Goal: Task Accomplishment & Management: Manage account settings

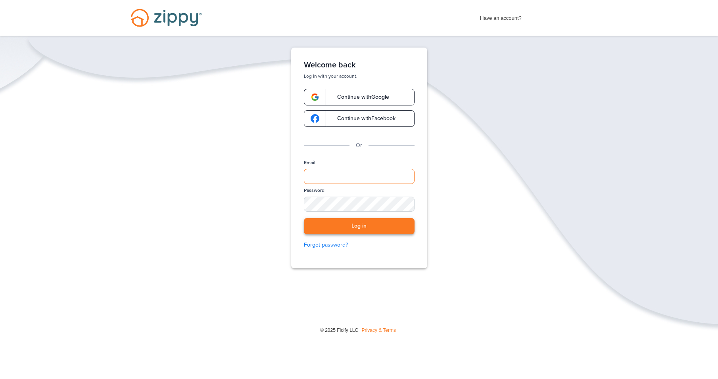
type input "**********"
click at [359, 231] on button "Log in" at bounding box center [359, 226] width 111 height 16
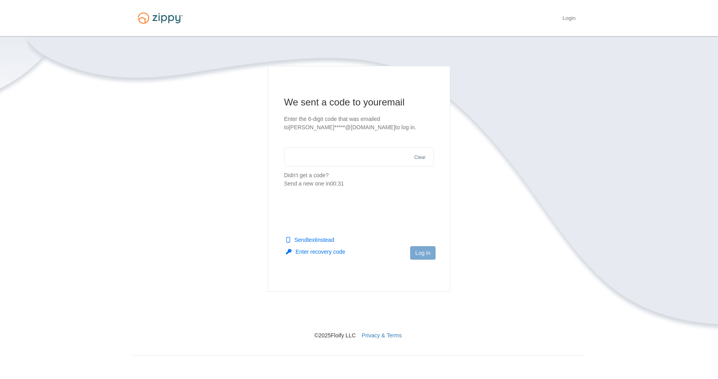
click at [327, 158] on input "text" at bounding box center [359, 157] width 150 height 19
type input "******"
click at [416, 253] on button "Log in" at bounding box center [422, 252] width 25 height 13
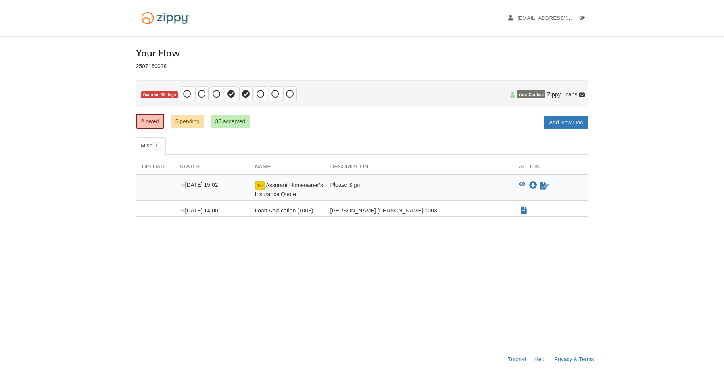
click at [523, 96] on span "Your Contact" at bounding box center [531, 94] width 29 height 8
click at [540, 92] on span "Your Contact" at bounding box center [531, 94] width 29 height 8
click at [580, 92] on icon at bounding box center [582, 95] width 6 height 6
click at [580, 93] on icon at bounding box center [582, 95] width 6 height 6
click at [541, 96] on span "Your Contact" at bounding box center [531, 94] width 29 height 8
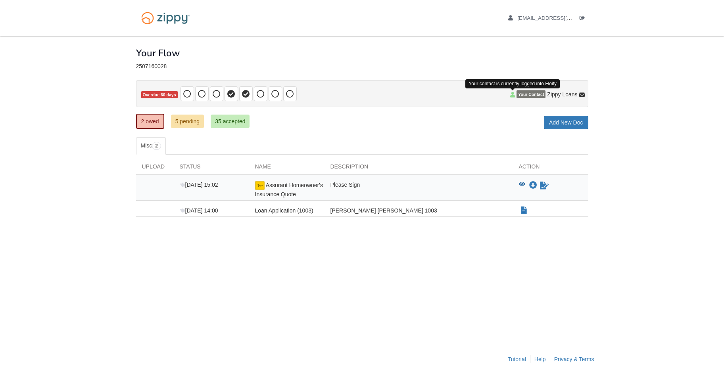
click at [514, 98] on span at bounding box center [512, 95] width 5 height 6
click at [513, 96] on icon at bounding box center [512, 95] width 5 height 6
click at [519, 95] on span "Your Contact" at bounding box center [531, 94] width 29 height 8
click at [248, 93] on icon at bounding box center [246, 94] width 8 height 8
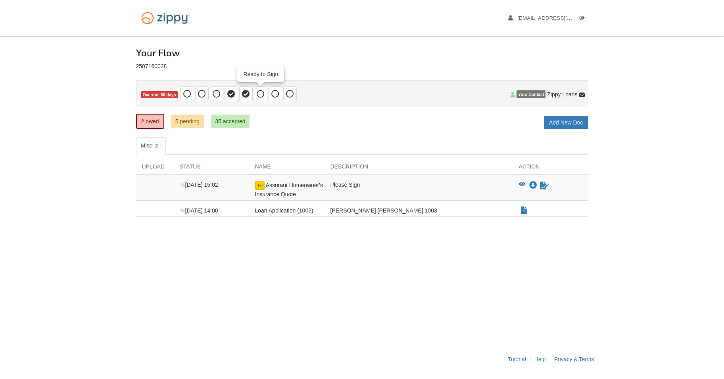
click at [258, 93] on icon at bounding box center [261, 94] width 8 height 8
click at [163, 146] on link "Misc 2" at bounding box center [151, 145] width 30 height 17
click at [196, 120] on link "5 pending" at bounding box center [187, 121] width 33 height 13
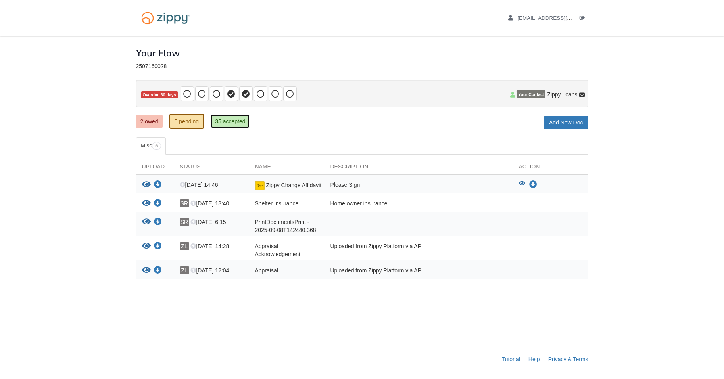
click at [234, 125] on link "35 accepted" at bounding box center [230, 121] width 39 height 13
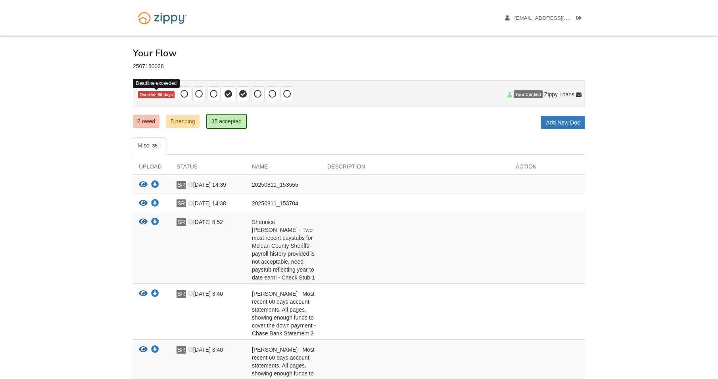
click at [171, 96] on span "Overdue 60 days" at bounding box center [156, 95] width 37 height 8
click at [258, 94] on icon at bounding box center [258, 94] width 8 height 8
click at [213, 96] on icon at bounding box center [214, 94] width 8 height 8
click at [229, 96] on icon at bounding box center [229, 94] width 8 height 8
click at [196, 121] on link "5 pending" at bounding box center [182, 121] width 33 height 13
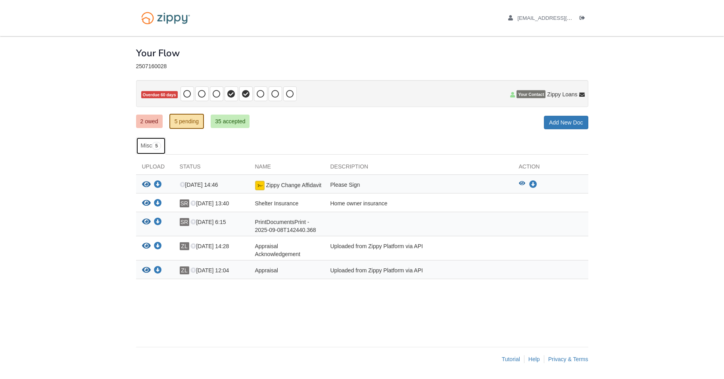
click at [156, 144] on span "5" at bounding box center [156, 146] width 9 height 8
click at [160, 148] on span "5" at bounding box center [156, 146] width 9 height 8
click at [153, 124] on link "2 owed" at bounding box center [149, 121] width 27 height 13
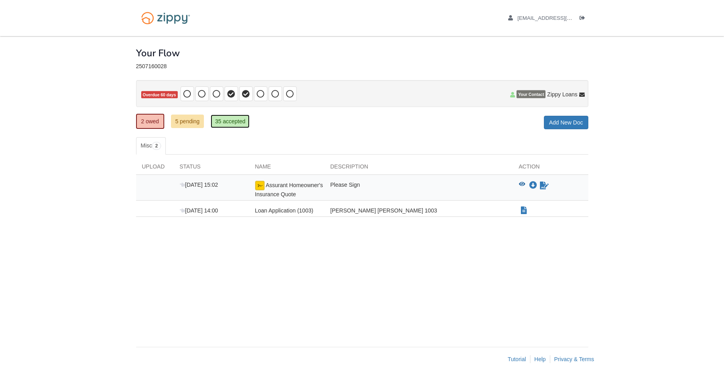
click at [223, 125] on link "35 accepted" at bounding box center [230, 121] width 39 height 13
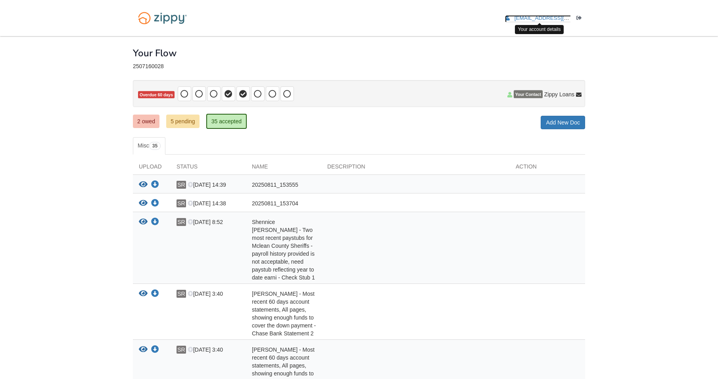
click at [565, 18] on span "[EMAIL_ADDRESS][DOMAIN_NAME]" at bounding box center [560, 18] width 91 height 6
